Goal: Find specific page/section: Find specific page/section

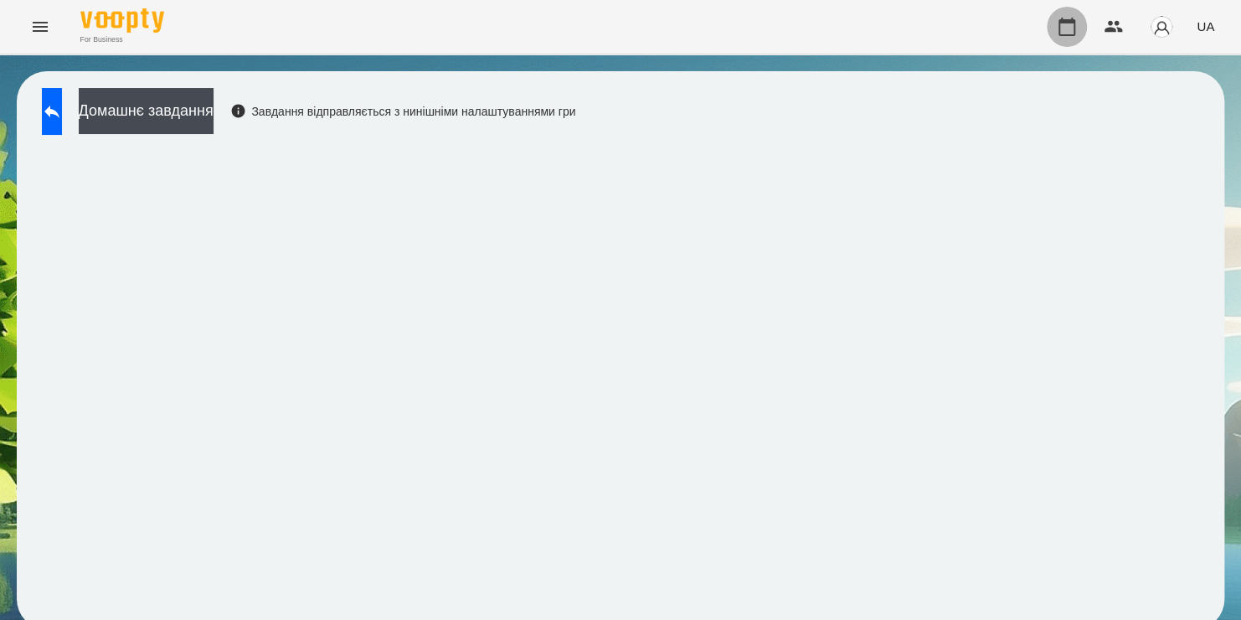
click at [1071, 30] on icon "button" at bounding box center [1067, 27] width 20 height 20
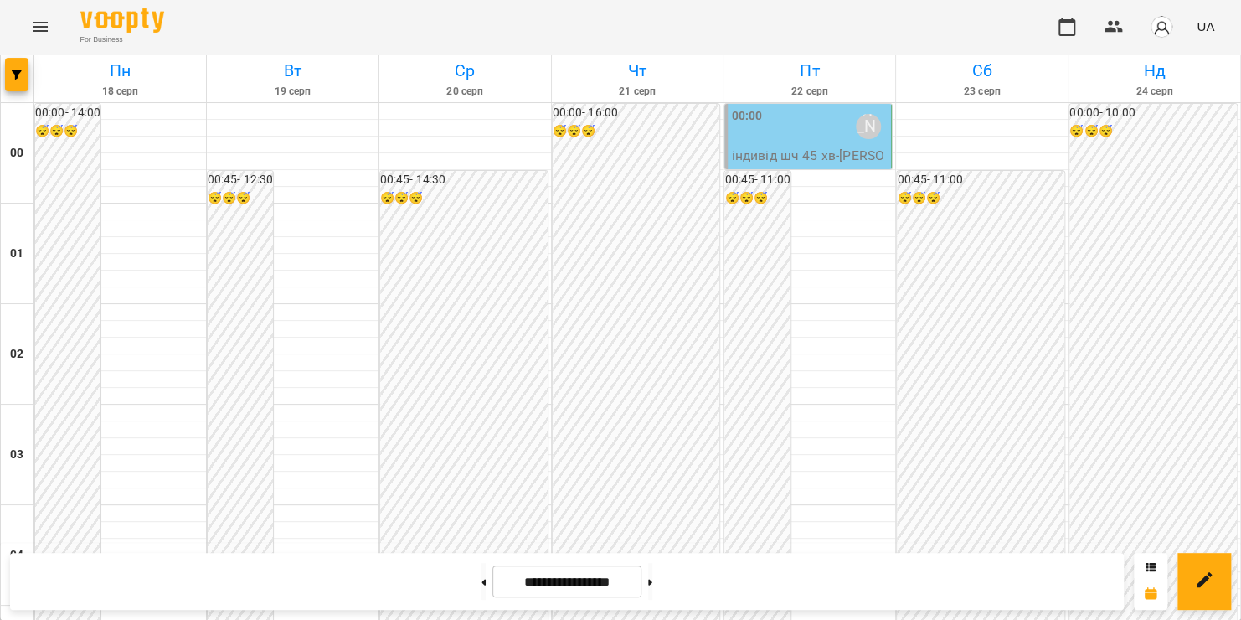
scroll to position [1970, 0]
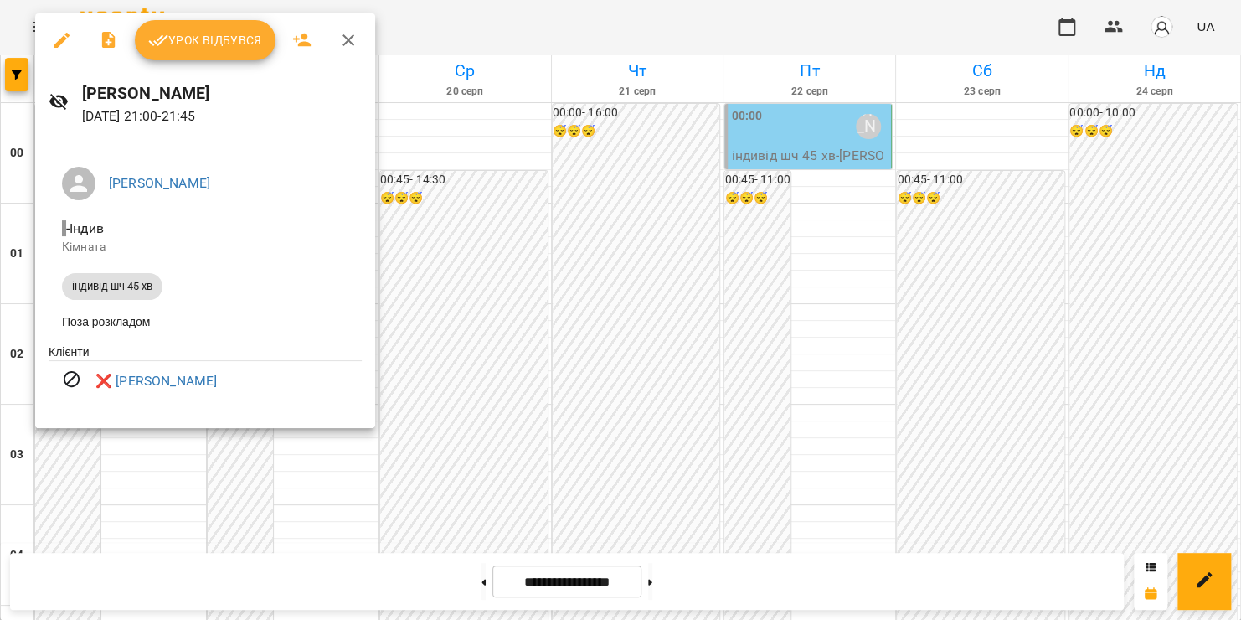
click at [343, 39] on icon "button" at bounding box center [348, 40] width 20 height 20
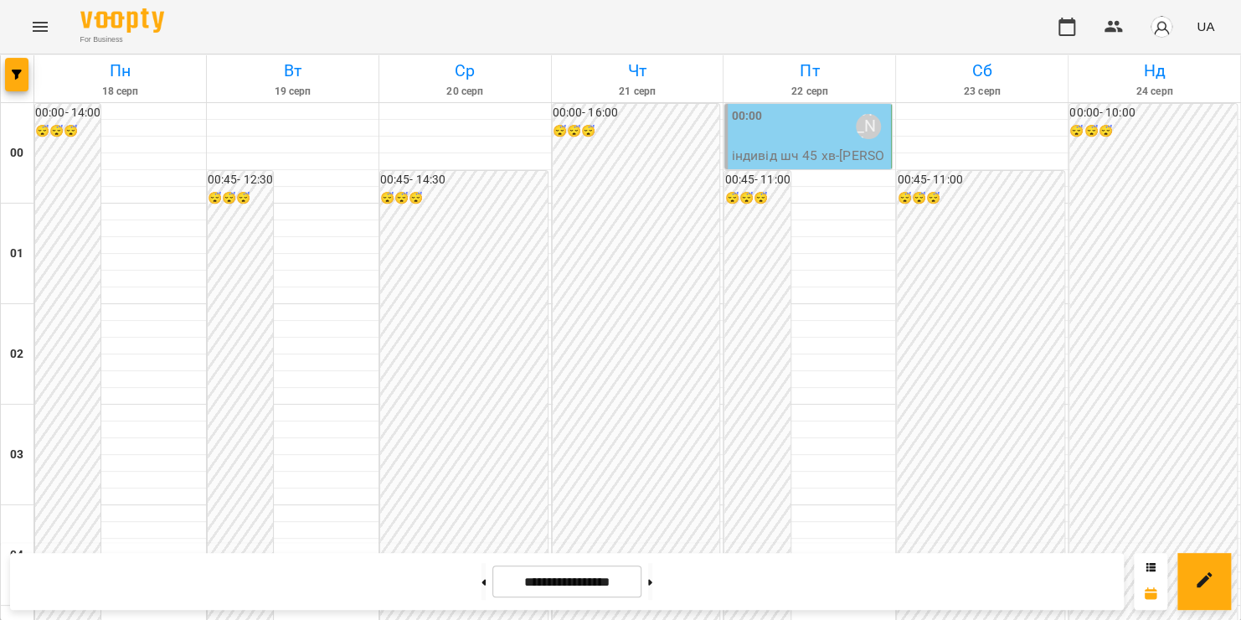
scroll to position [790, 0]
